Goal: Communication & Community: Answer question/provide support

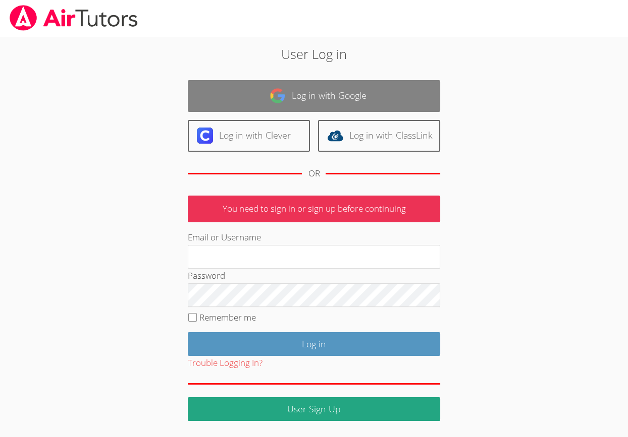
click at [311, 103] on link "Log in with Google" at bounding box center [314, 96] width 252 height 32
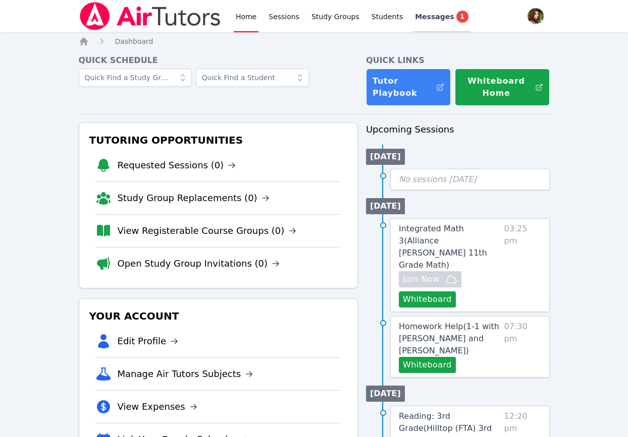
click at [425, 19] on span "Messages" at bounding box center [434, 17] width 39 height 10
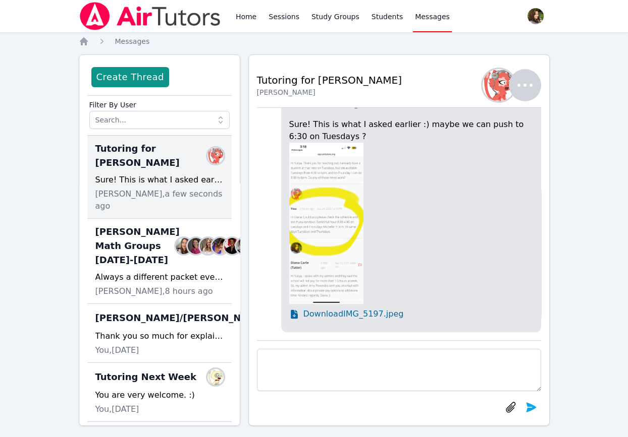
click at [341, 229] on img at bounding box center [326, 223] width 75 height 161
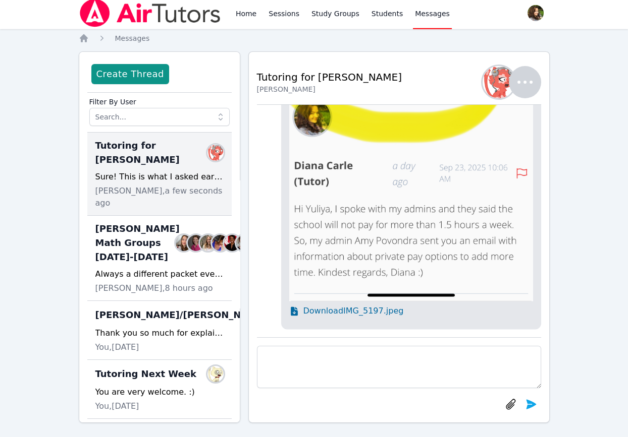
scroll to position [9, 0]
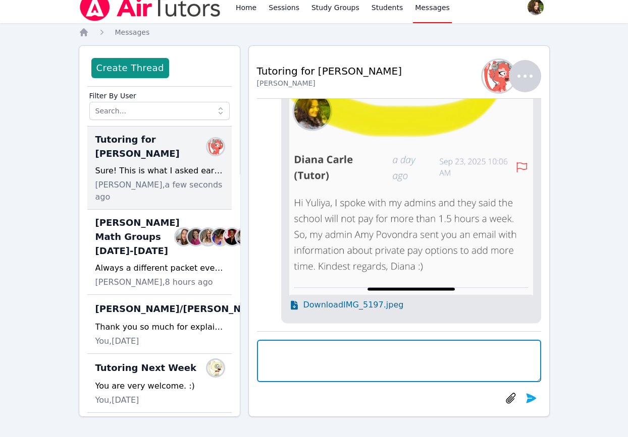
click at [427, 368] on textarea at bounding box center [399, 361] width 284 height 42
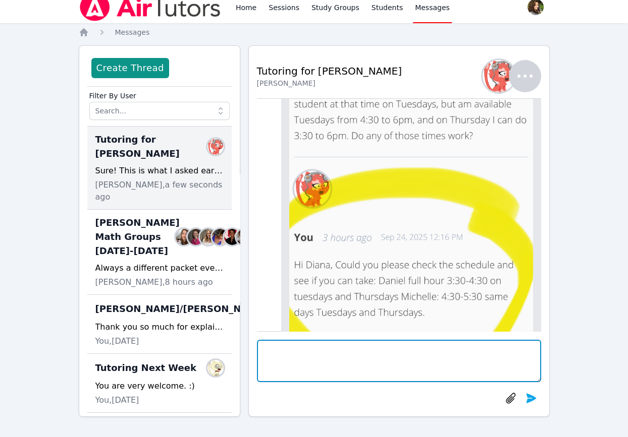
scroll to position [-255, 0]
click at [456, 361] on textarea at bounding box center [399, 361] width 284 height 42
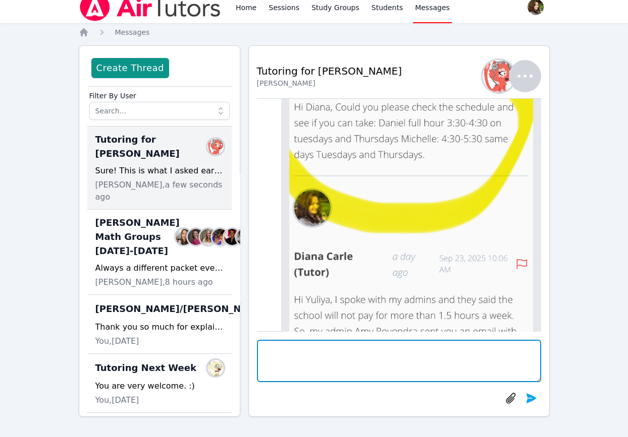
scroll to position [-64, 0]
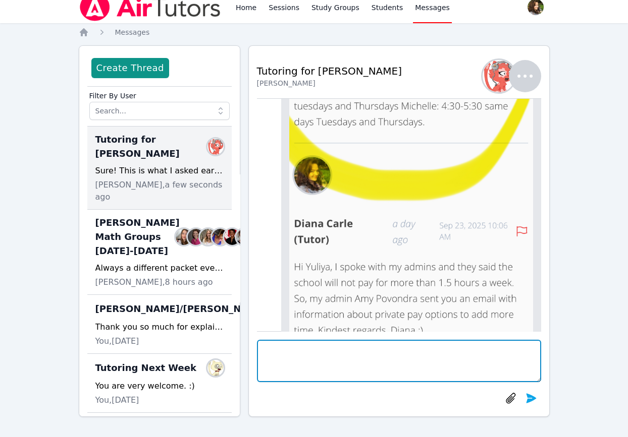
click at [438, 351] on textarea at bounding box center [399, 361] width 284 height 42
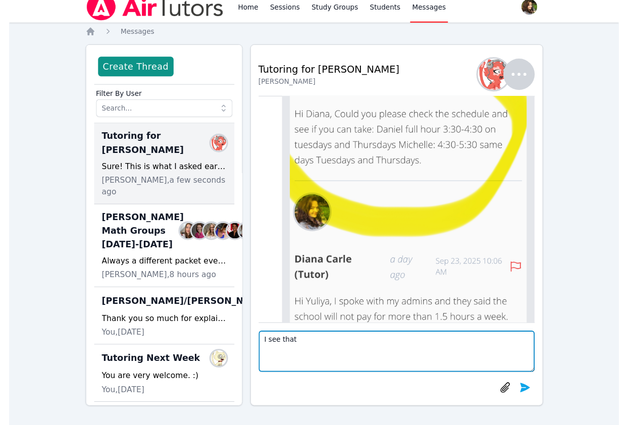
scroll to position [-128, 0]
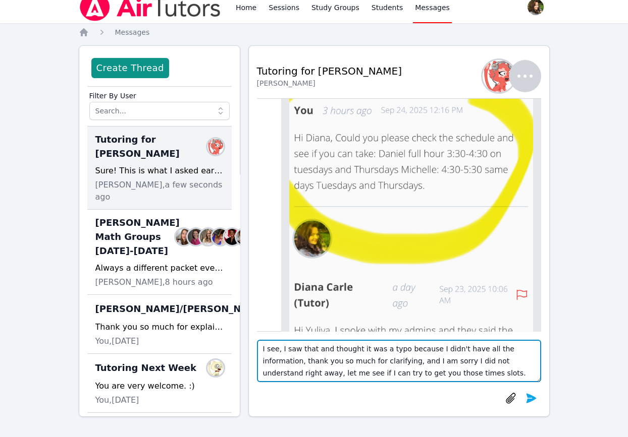
click at [424, 373] on textarea "I see, I saw that and thought it was a typo because I didn't have all the infor…" at bounding box center [399, 361] width 284 height 42
click at [430, 372] on textarea "I see, I saw that and thought it was a typo because I didn't have all the infor…" at bounding box center [399, 361] width 284 height 42
paste textarea "[DEMOGRAPHIC_DATA]"
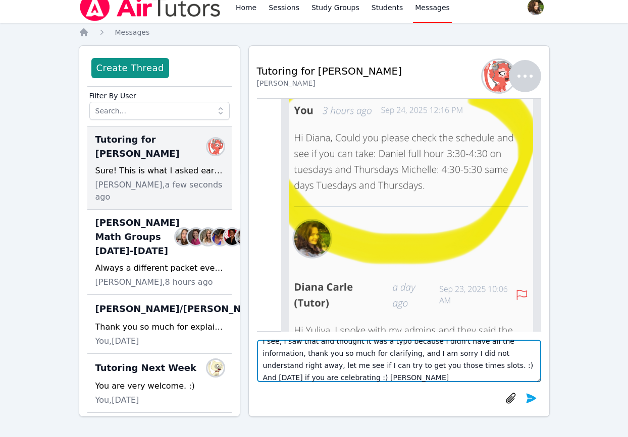
click at [534, 363] on textarea "I see, I saw that and thought it was a typo because I didn't have all the infor…" at bounding box center [399, 361] width 284 height 42
type textarea "I see, I saw that and thought it was a typo because I didn't have all the infor…"
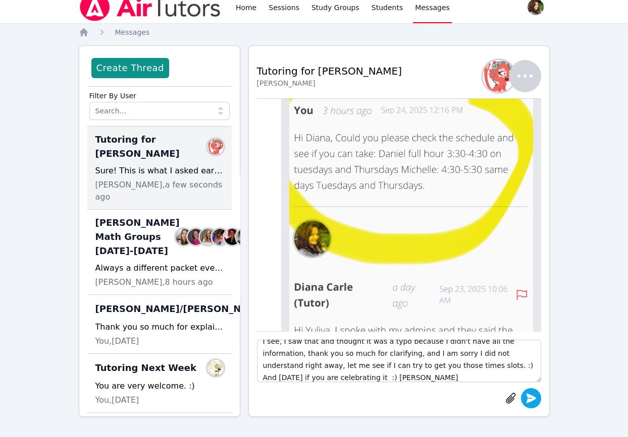
click at [536, 399] on icon "submit" at bounding box center [531, 398] width 12 height 12
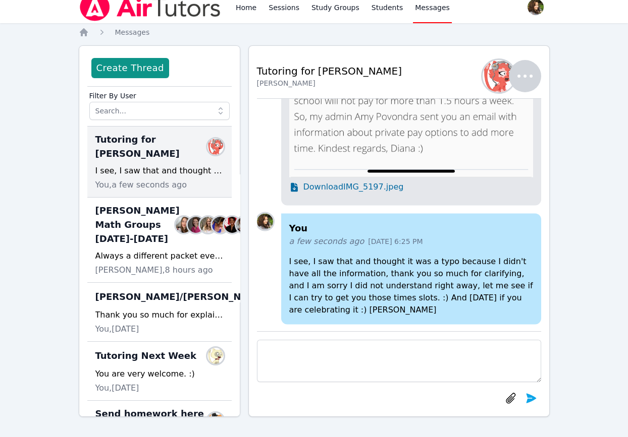
scroll to position [0, 0]
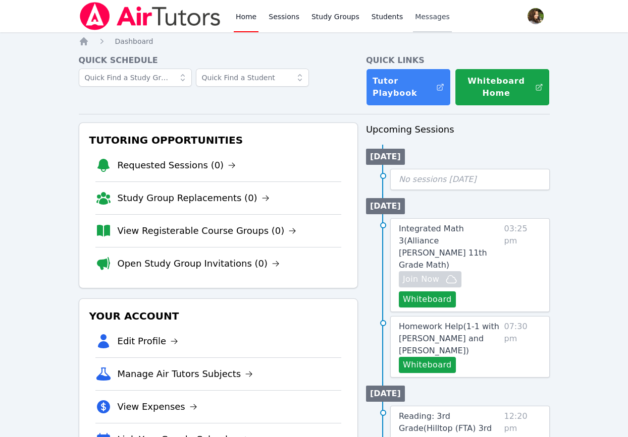
click at [419, 20] on span "Messages" at bounding box center [432, 17] width 35 height 10
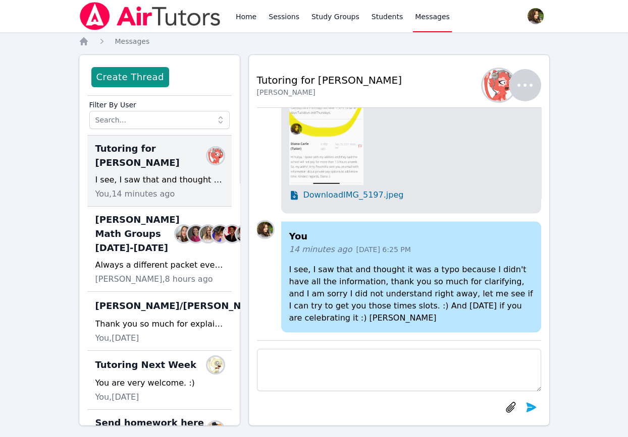
click at [423, 359] on textarea at bounding box center [399, 370] width 284 height 42
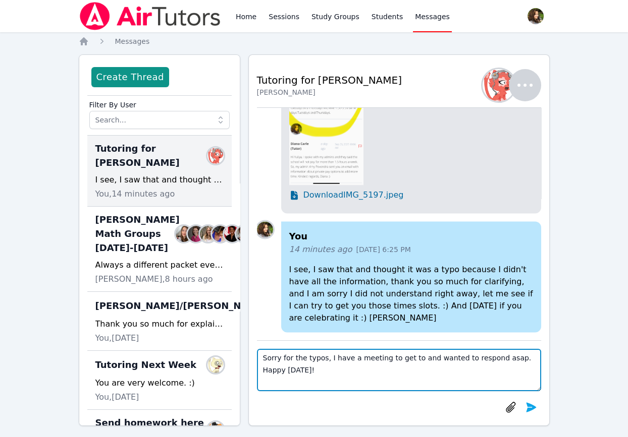
click at [389, 375] on textarea "Sorry for the typos, I have a meeting to get to and wanted to respond asap. Hap…" at bounding box center [399, 370] width 284 height 42
type textarea "Sorry for the typos, I have a meeting to get to and wanted to respond asap. Hap…"
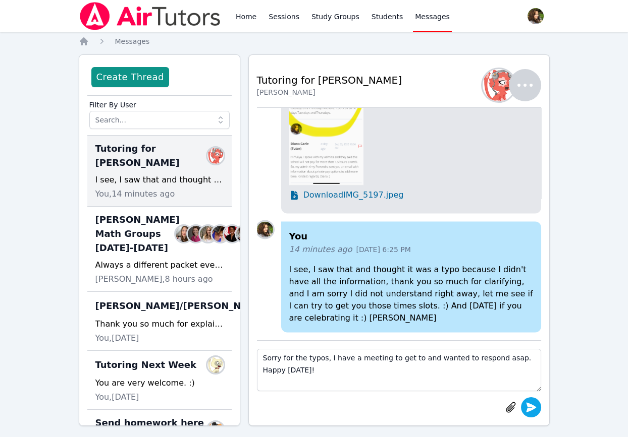
click at [533, 405] on icon "submit" at bounding box center [531, 408] width 12 height 12
